Goal: Transaction & Acquisition: Purchase product/service

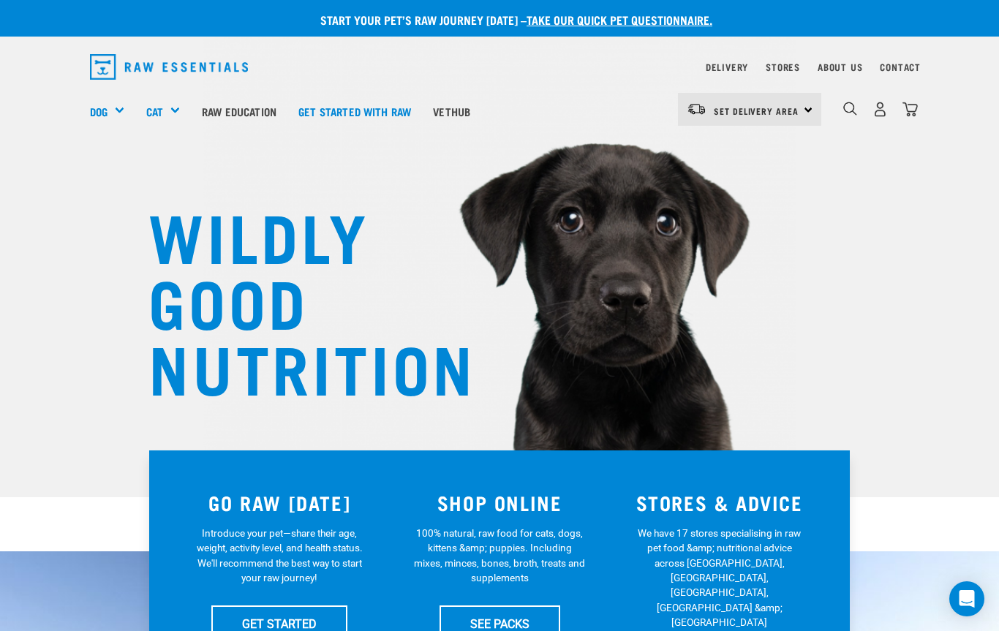
click at [0, 0] on div "Shop All Dog" at bounding box center [0, 0] width 0 height 0
click at [0, 0] on div "Green Tripe" at bounding box center [0, 0] width 0 height 0
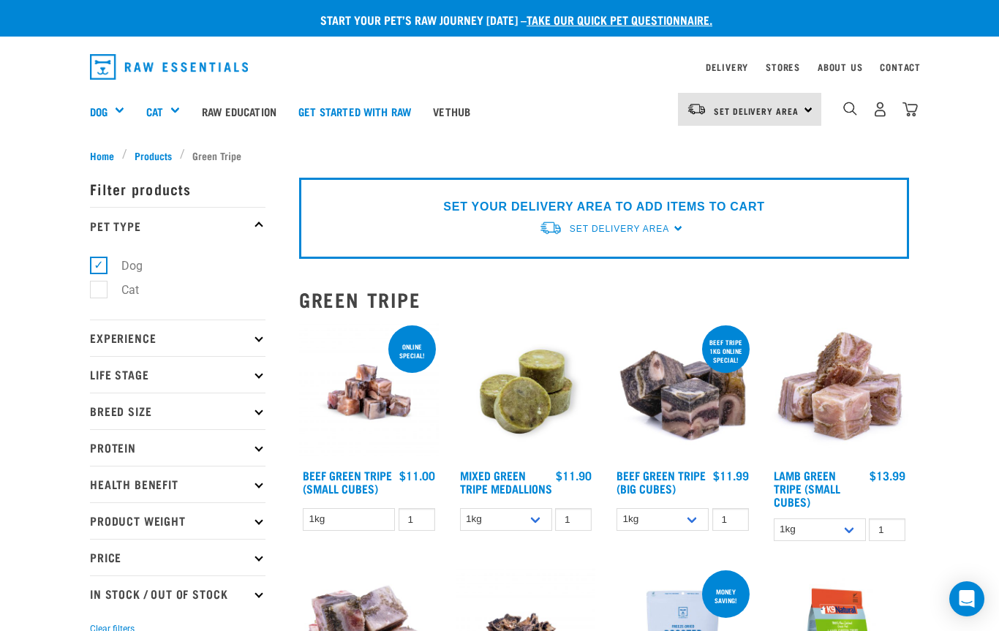
click at [821, 385] on img at bounding box center [840, 393] width 140 height 140
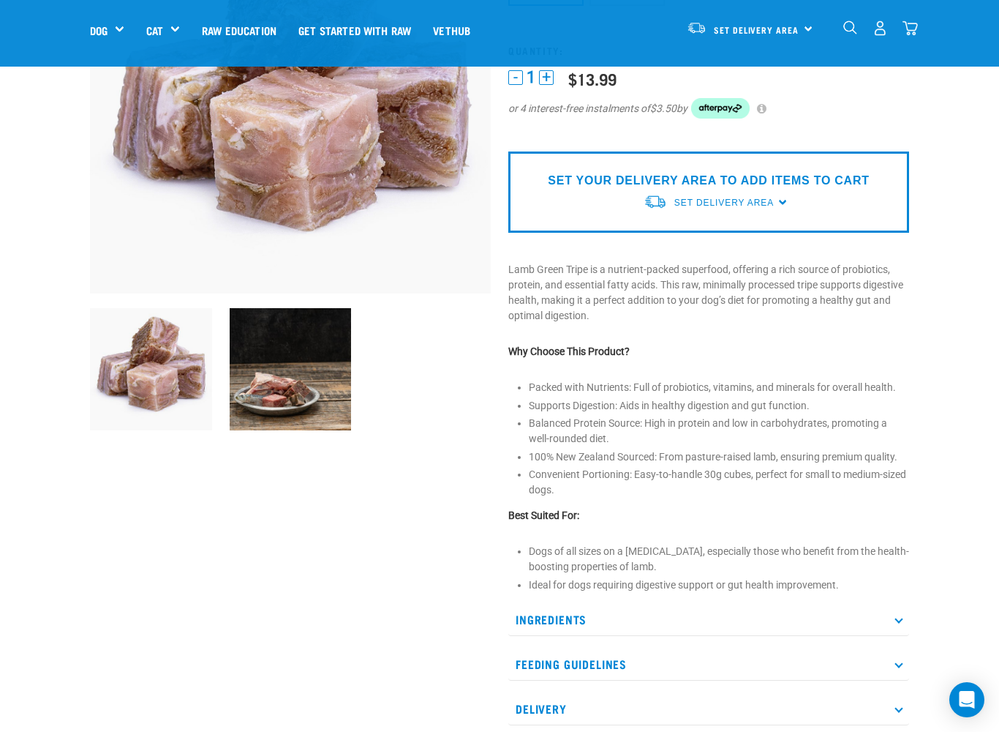
scroll to position [220, 0]
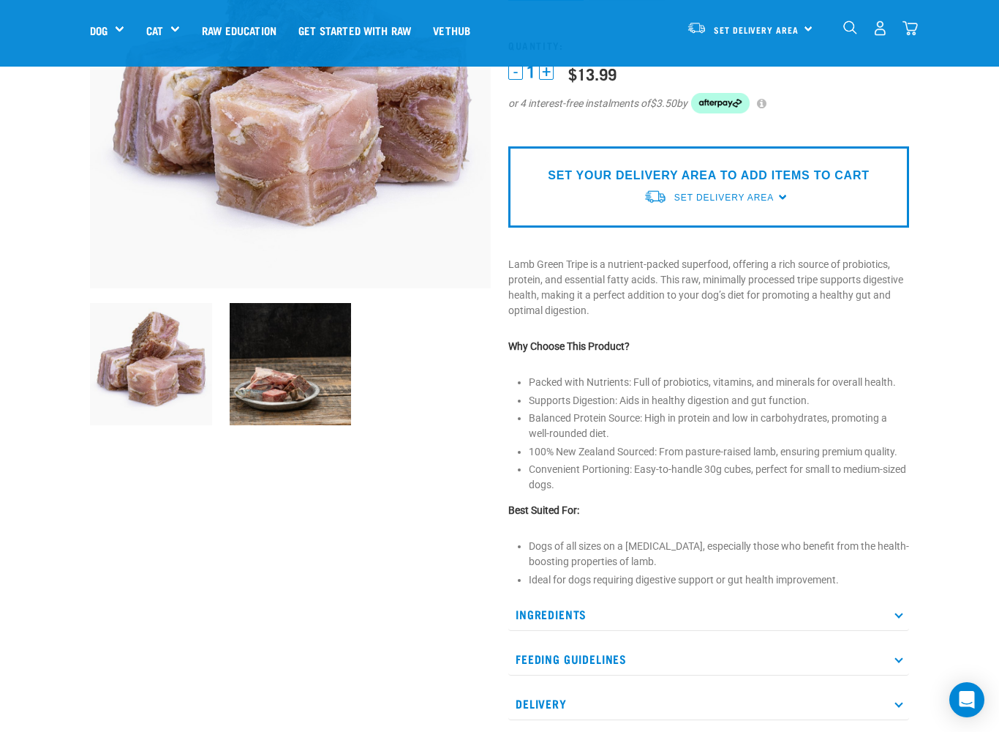
click at [554, 598] on p "Ingredients" at bounding box center [709, 614] width 401 height 33
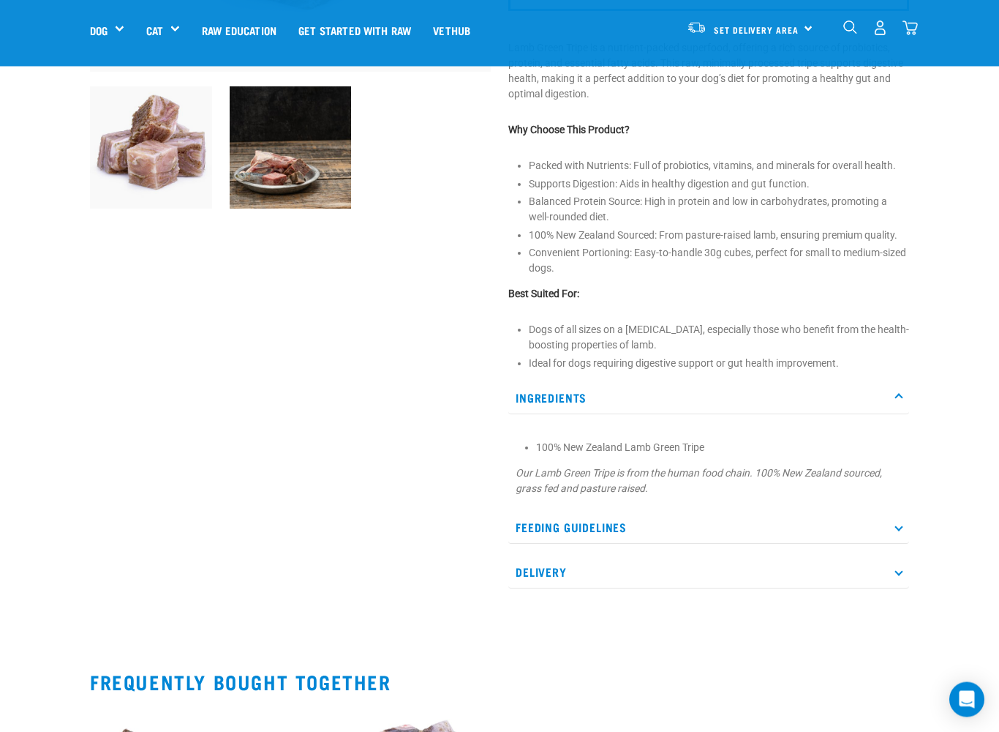
scroll to position [452, 0]
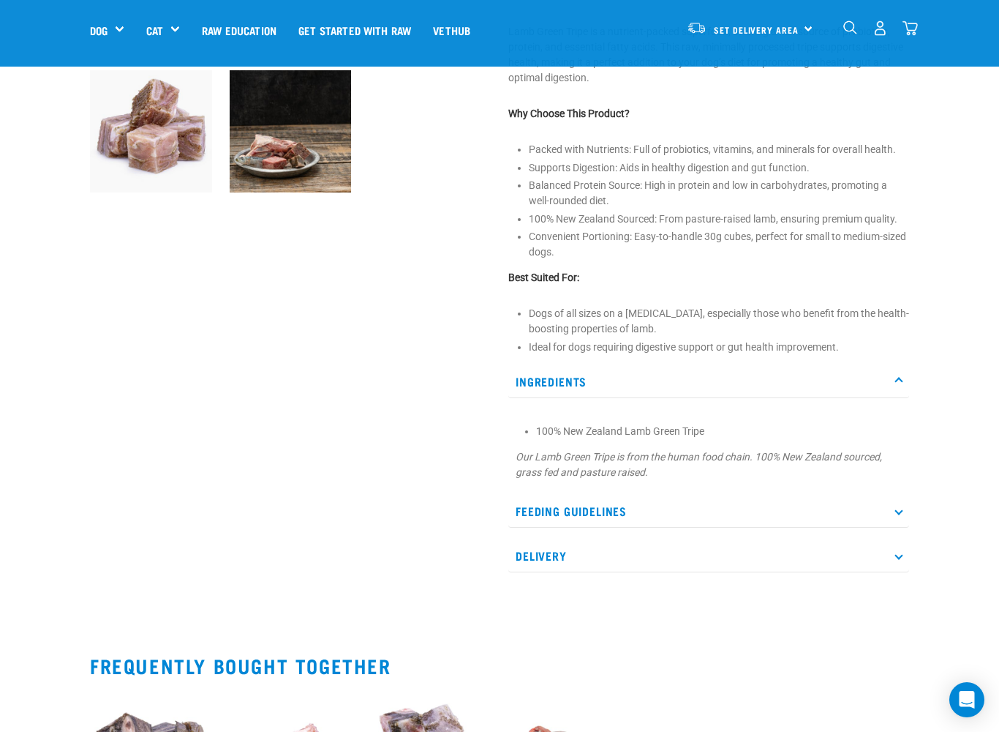
click at [571, 500] on p "Feeding Guidelines" at bounding box center [709, 511] width 401 height 33
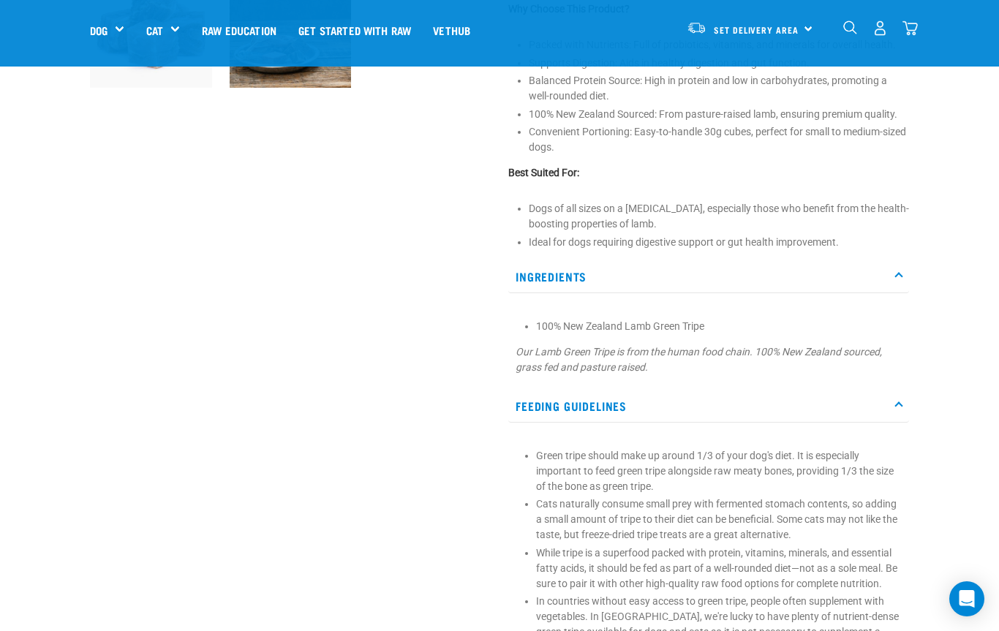
scroll to position [526, 0]
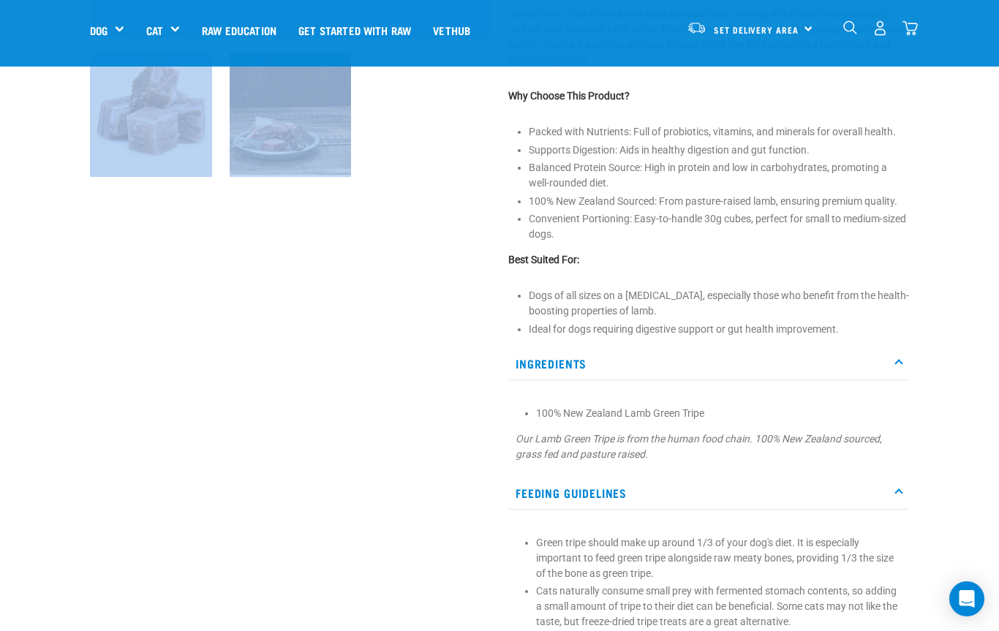
click at [379, 514] on div at bounding box center [290, 213] width 419 height 1193
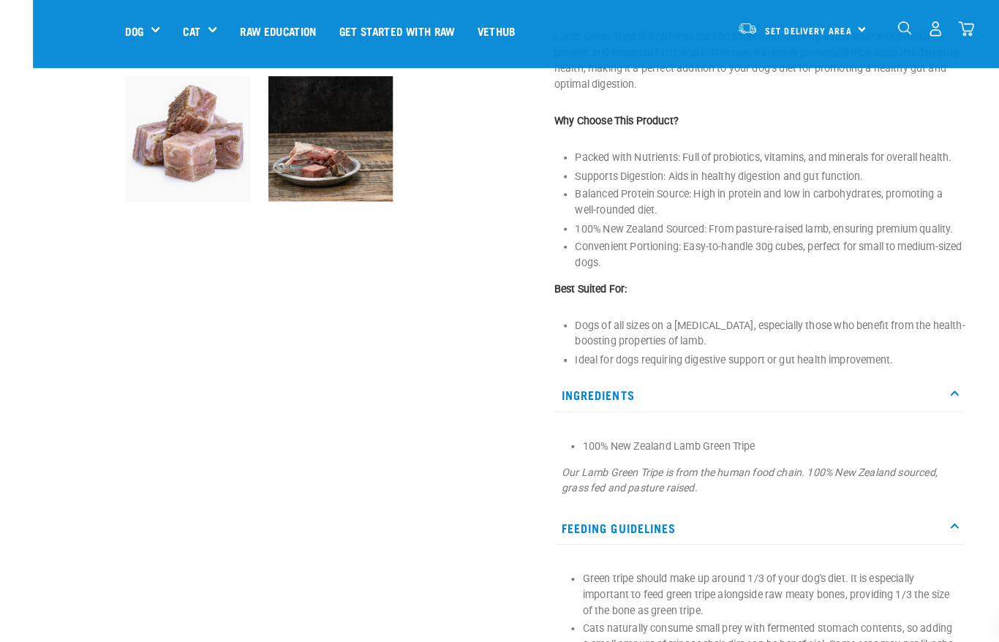
scroll to position [446, 0]
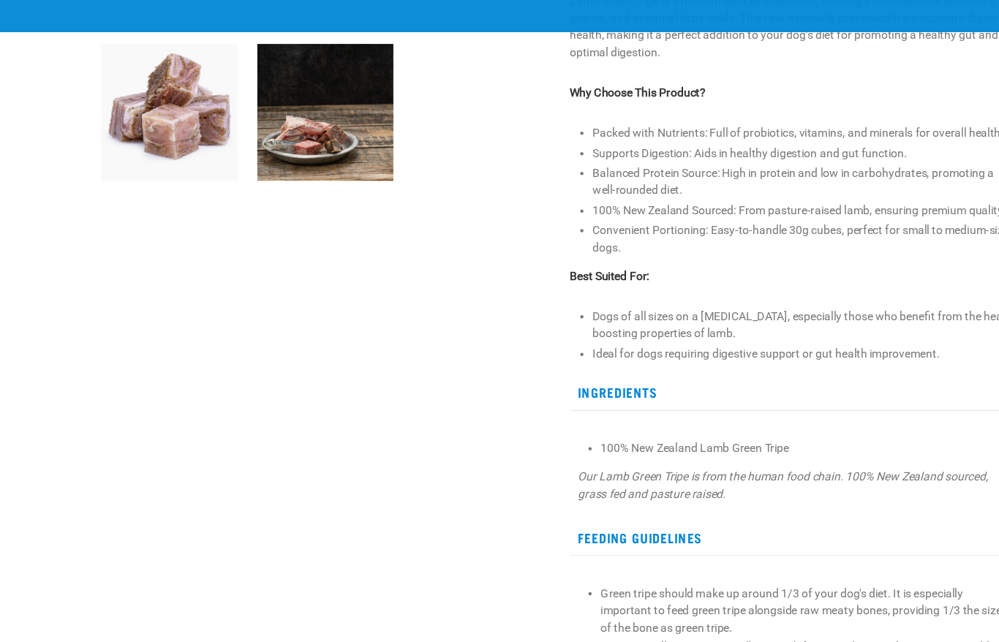
click at [150, 315] on div at bounding box center [290, 237] width 419 height 1193
click at [400, 477] on div at bounding box center [290, 237] width 419 height 1193
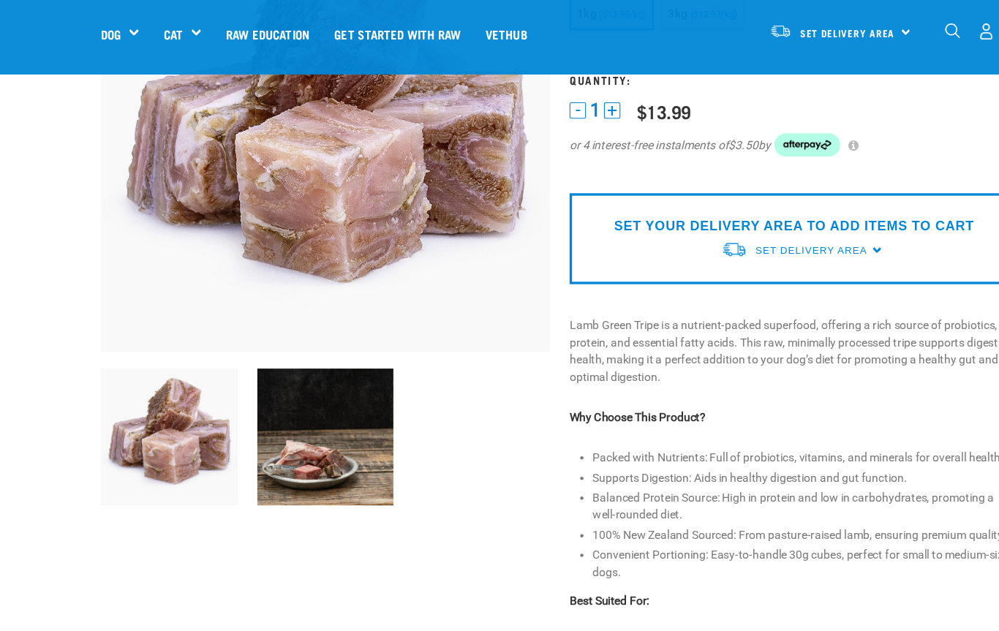
scroll to position [0, 0]
